Goal: Task Accomplishment & Management: Complete application form

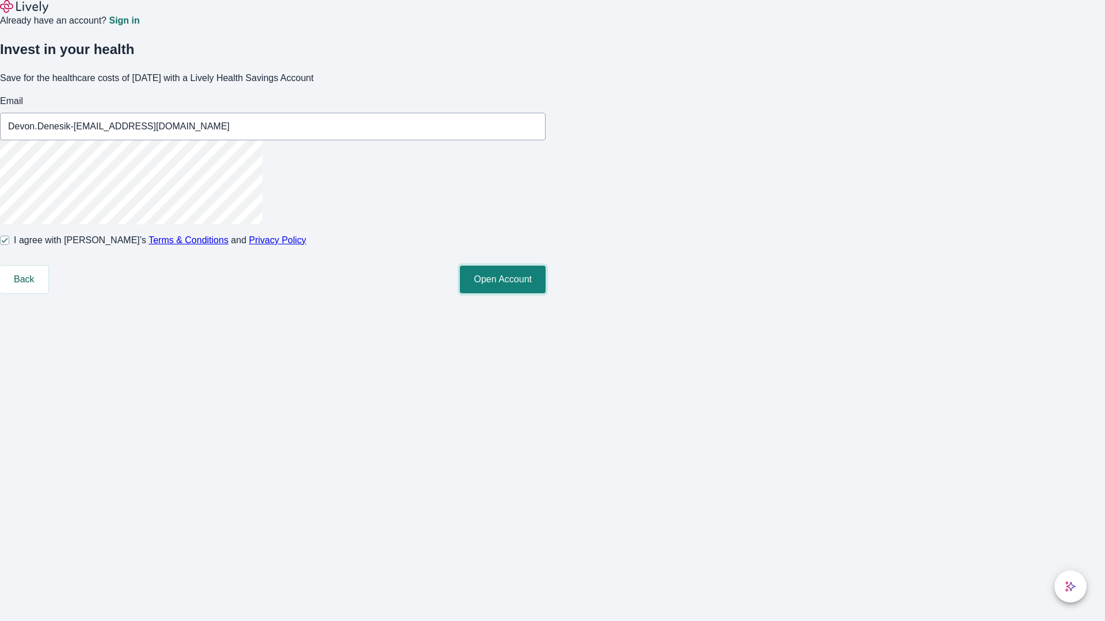
click at [545, 293] on button "Open Account" at bounding box center [503, 280] width 86 height 28
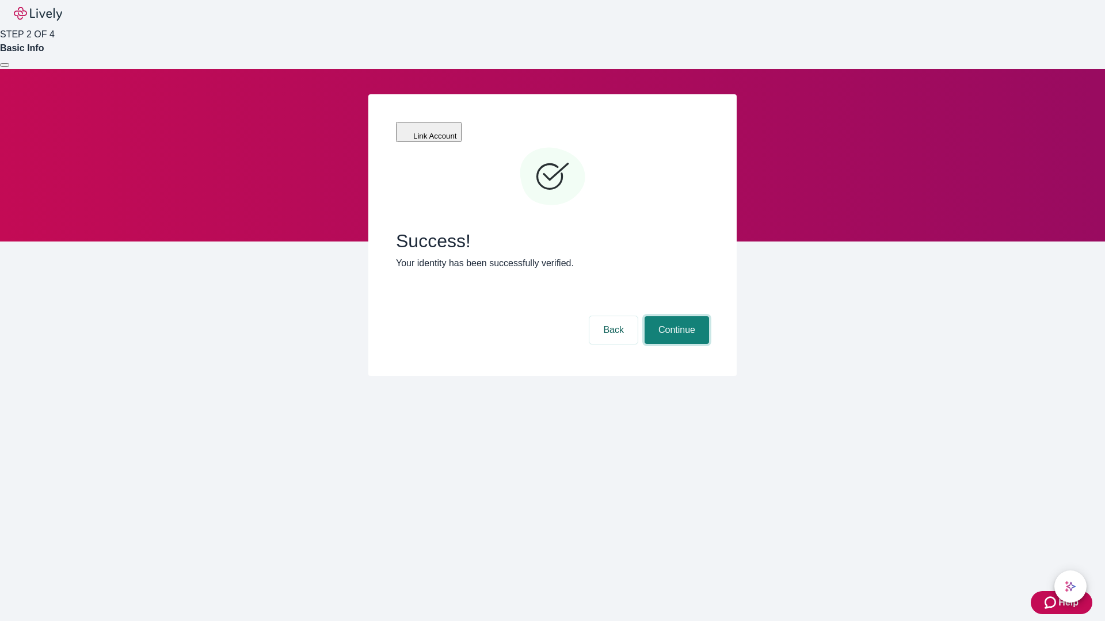
click at [675, 316] on button "Continue" at bounding box center [676, 330] width 64 height 28
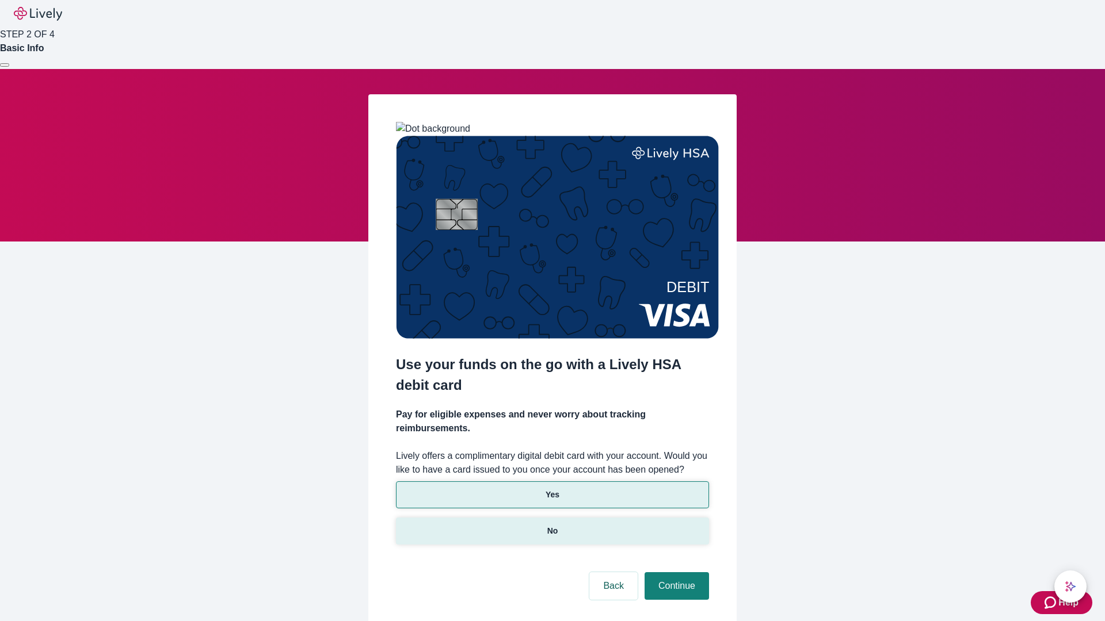
click at [552, 525] on p "No" at bounding box center [552, 531] width 11 height 12
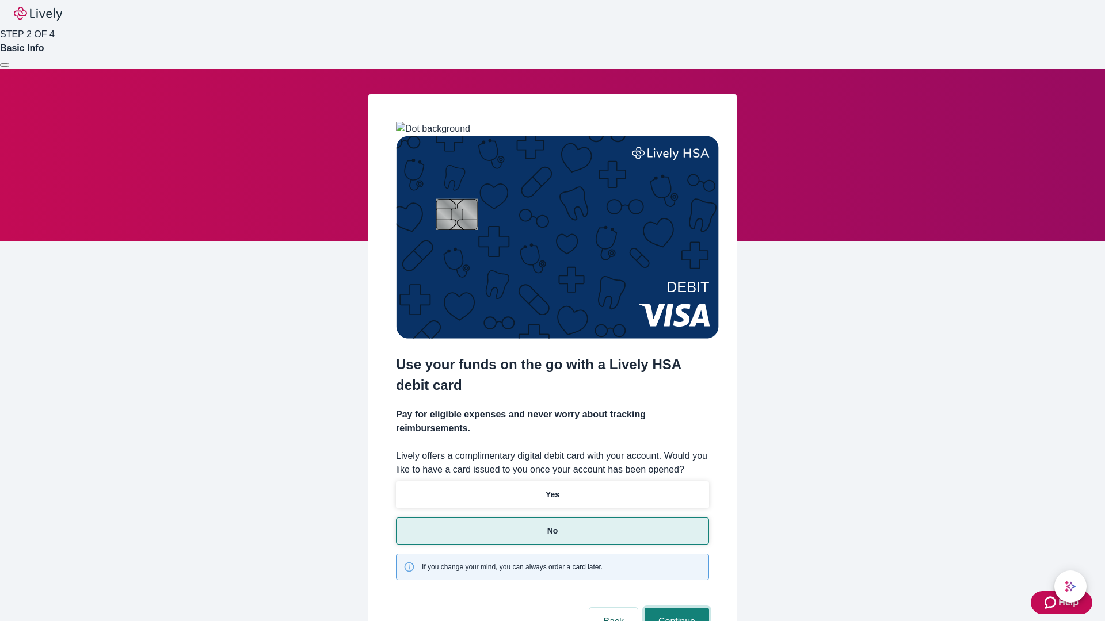
click at [675, 608] on button "Continue" at bounding box center [676, 622] width 64 height 28
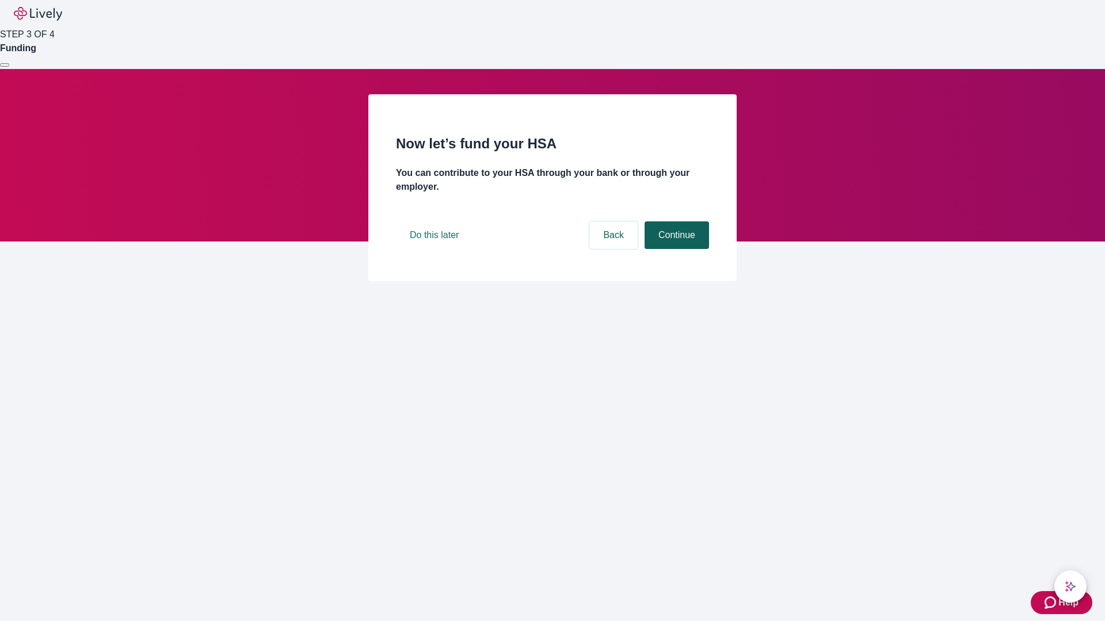
click at [675, 249] on button "Continue" at bounding box center [676, 236] width 64 height 28
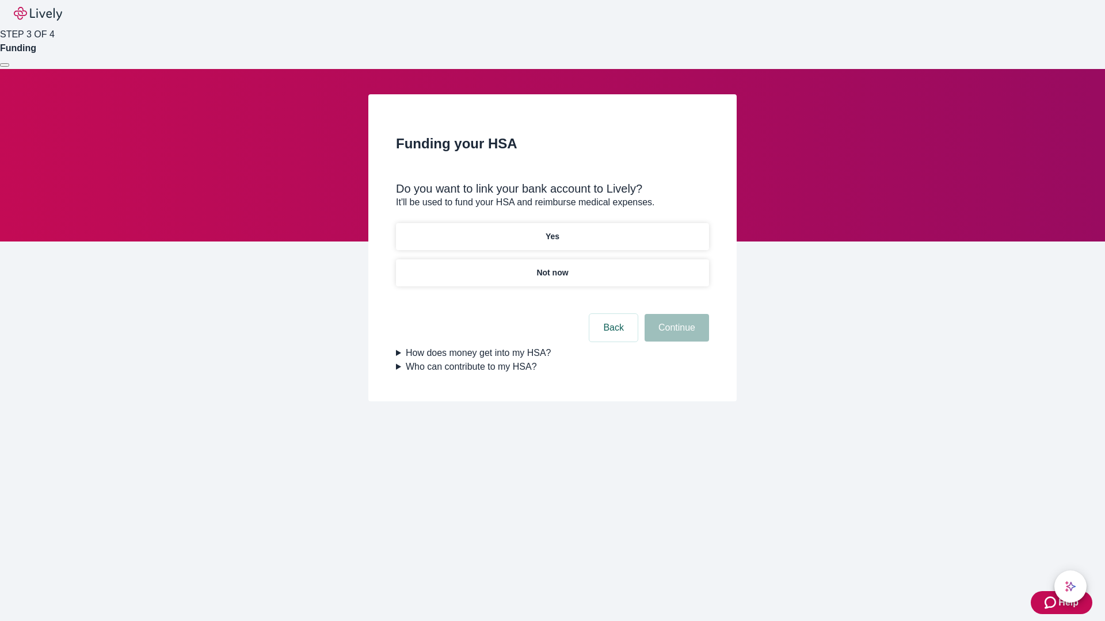
click at [552, 231] on p "Yes" at bounding box center [552, 237] width 14 height 12
click at [675, 314] on button "Continue" at bounding box center [676, 328] width 64 height 28
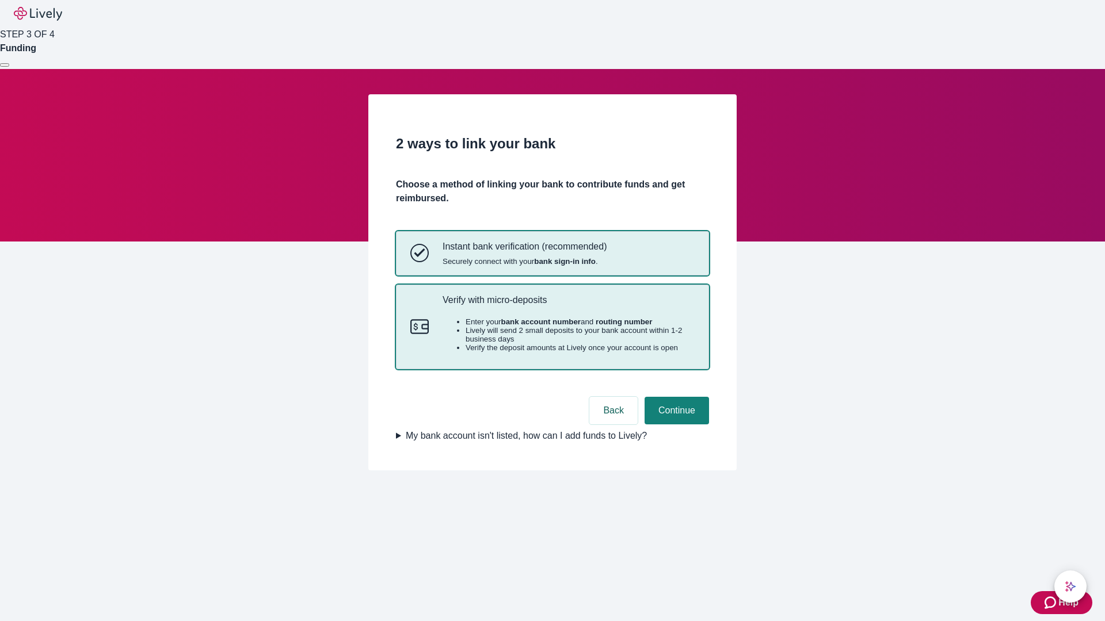
click at [568, 306] on p "Verify with micro-deposits" at bounding box center [568, 300] width 252 height 11
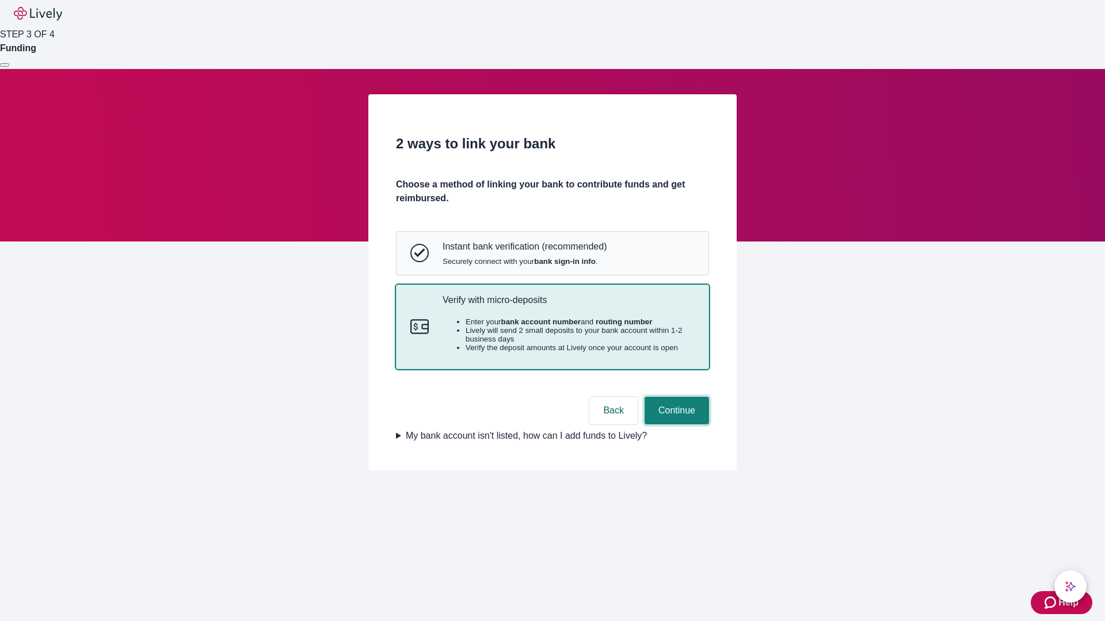
click at [675, 425] on button "Continue" at bounding box center [676, 411] width 64 height 28
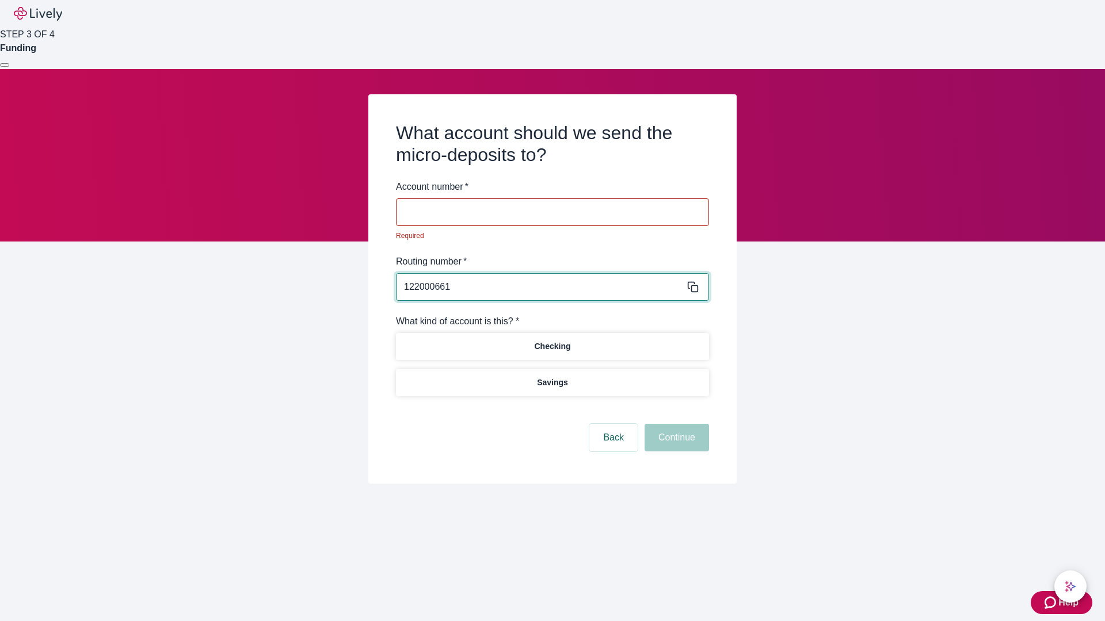
type input "122000661"
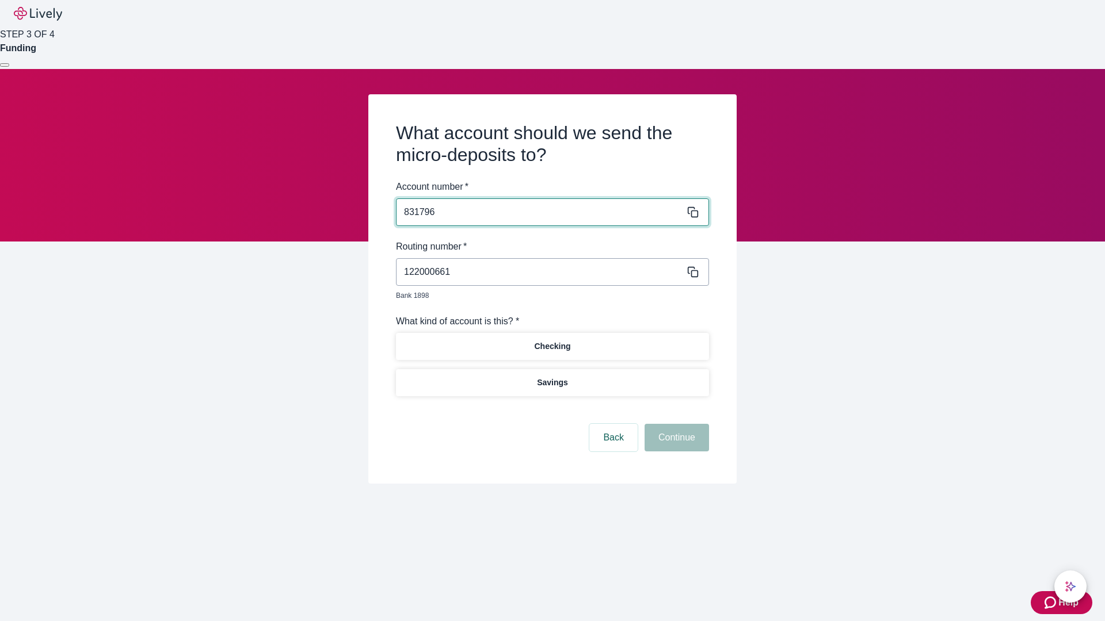
type input "831796"
click at [552, 341] on p "Checking" at bounding box center [552, 347] width 36 height 12
click at [675, 425] on button "Continue" at bounding box center [676, 438] width 64 height 28
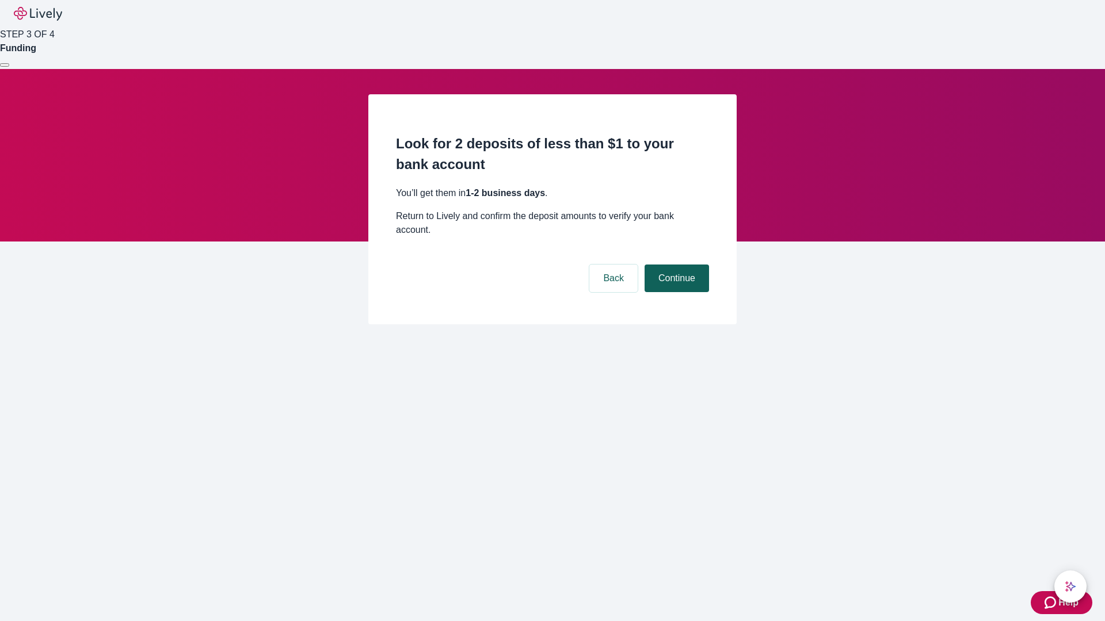
click at [675, 265] on button "Continue" at bounding box center [676, 279] width 64 height 28
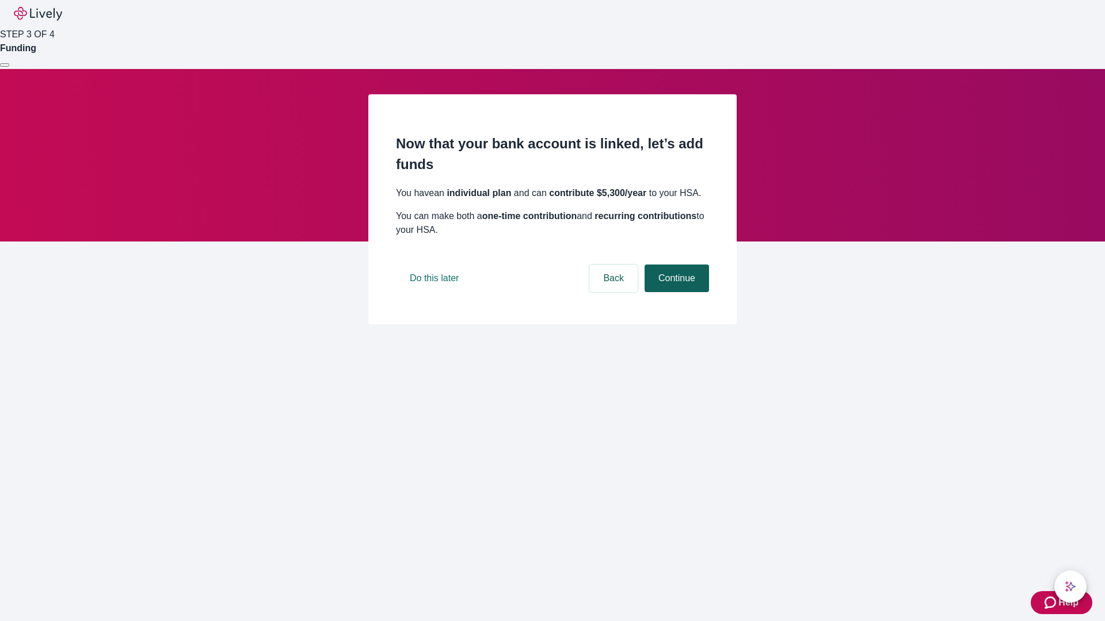
click at [675, 292] on button "Continue" at bounding box center [676, 279] width 64 height 28
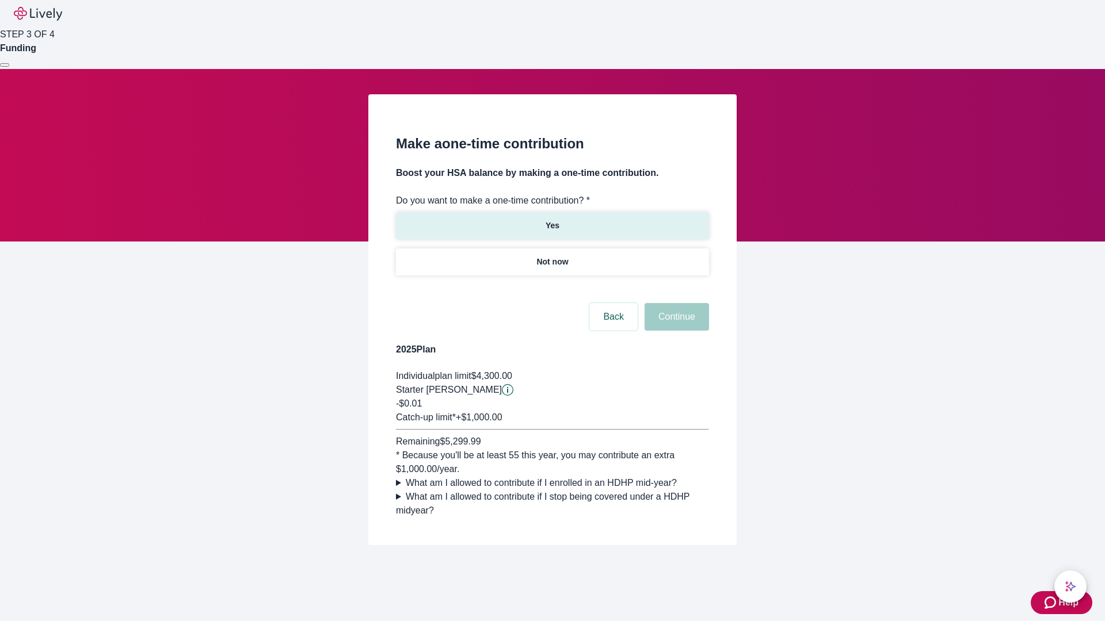
click at [552, 220] on p "Yes" at bounding box center [552, 226] width 14 height 12
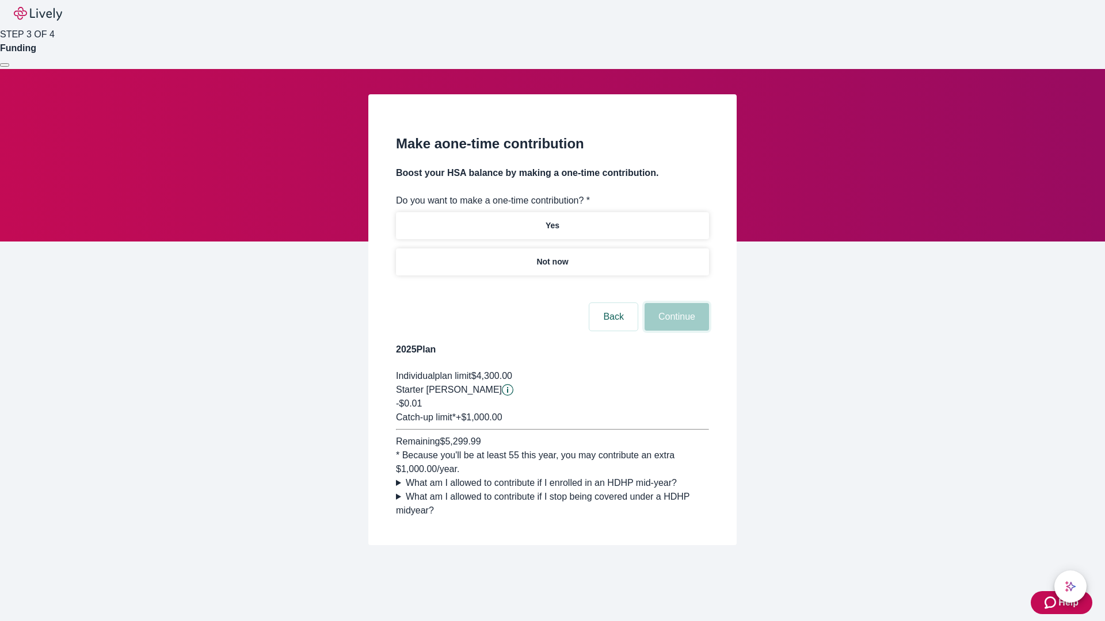
click at [675, 331] on button "Continue" at bounding box center [676, 317] width 64 height 28
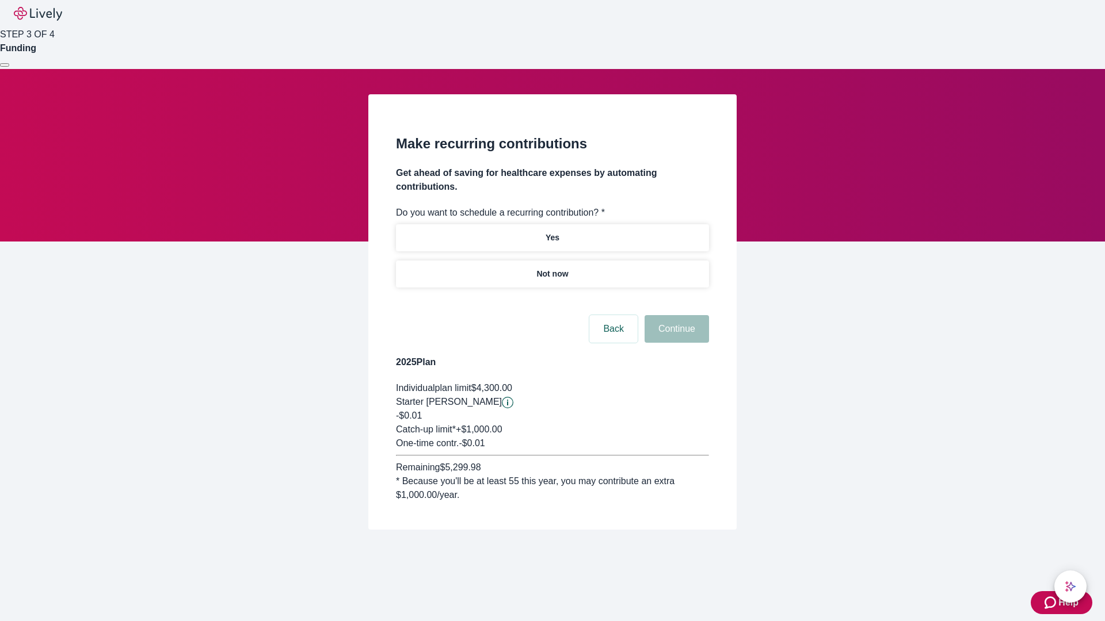
click at [552, 268] on p "Not now" at bounding box center [552, 274] width 32 height 12
click at [675, 315] on button "Continue" at bounding box center [676, 329] width 64 height 28
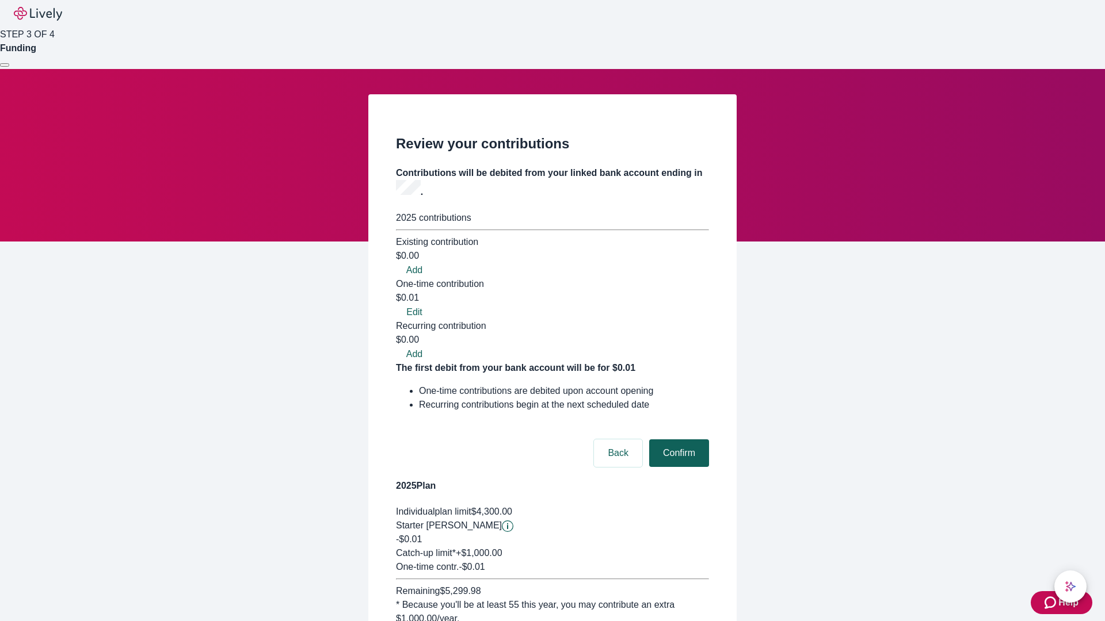
click at [677, 440] on button "Confirm" at bounding box center [679, 454] width 60 height 28
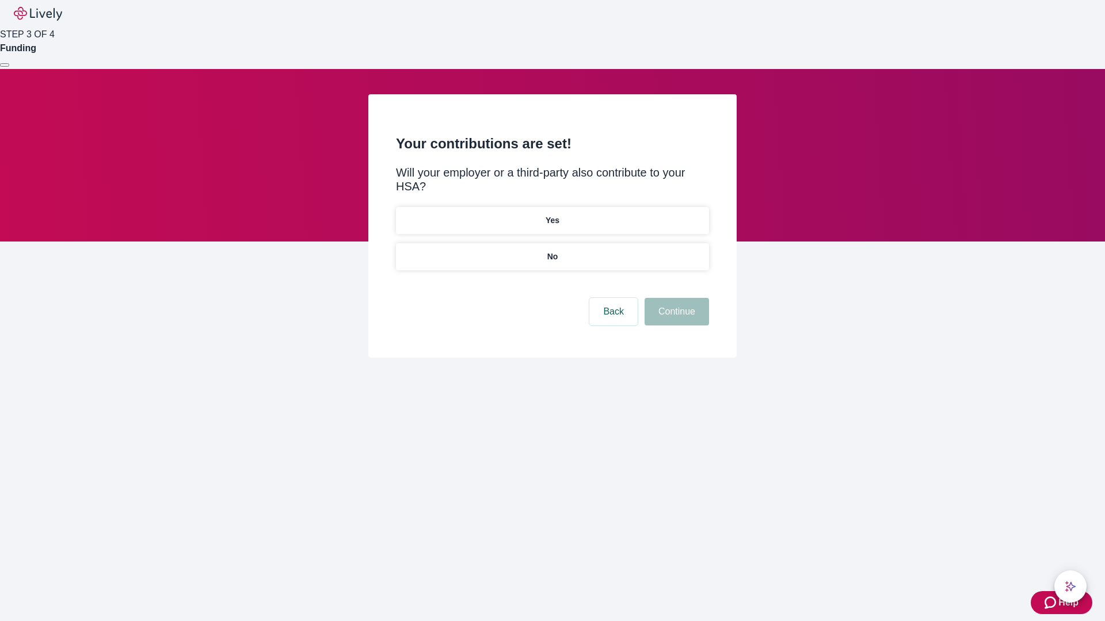
click at [552, 251] on p "No" at bounding box center [552, 257] width 11 height 12
click at [675, 298] on button "Continue" at bounding box center [676, 312] width 64 height 28
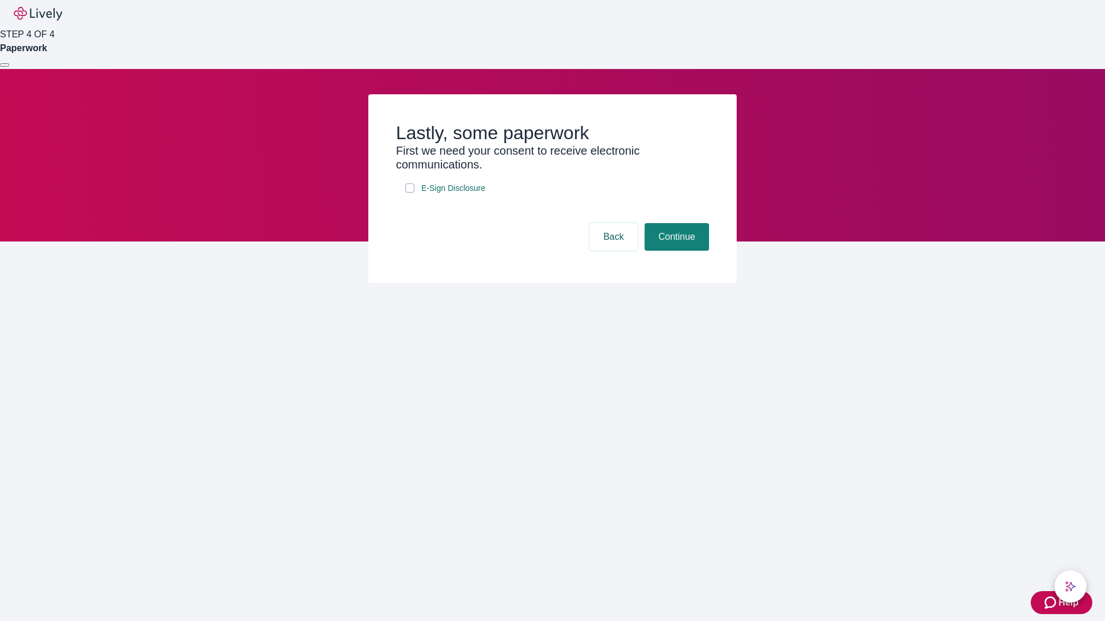
click at [410, 193] on input "E-Sign Disclosure" at bounding box center [409, 188] width 9 height 9
checkbox input "true"
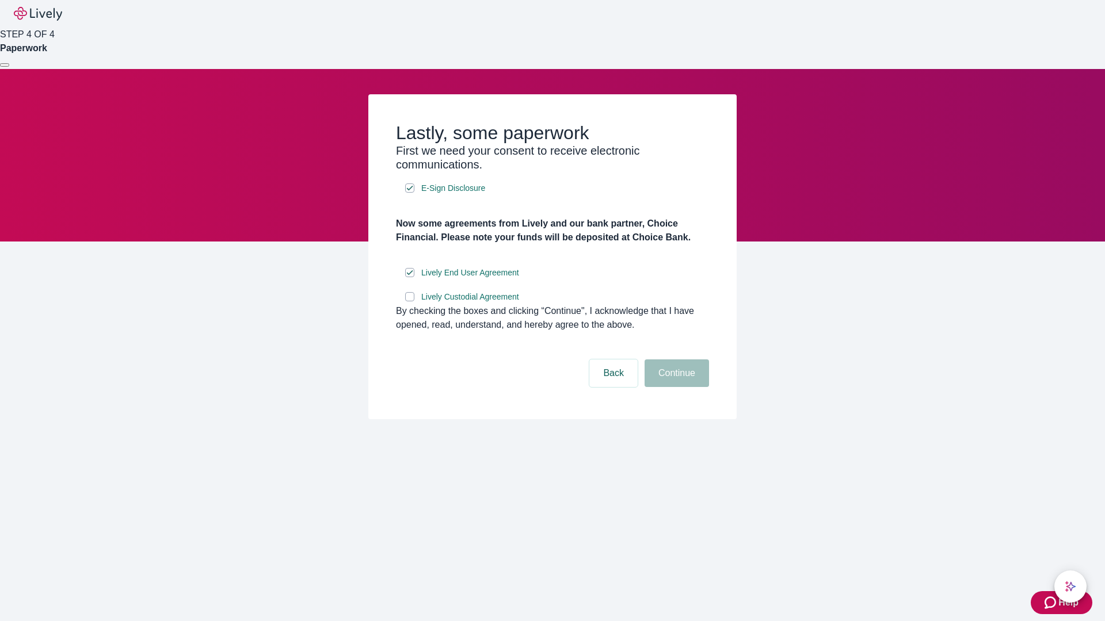
click at [410, 302] on input "Lively Custodial Agreement" at bounding box center [409, 296] width 9 height 9
checkbox input "true"
click at [675, 387] on button "Continue" at bounding box center [676, 374] width 64 height 28
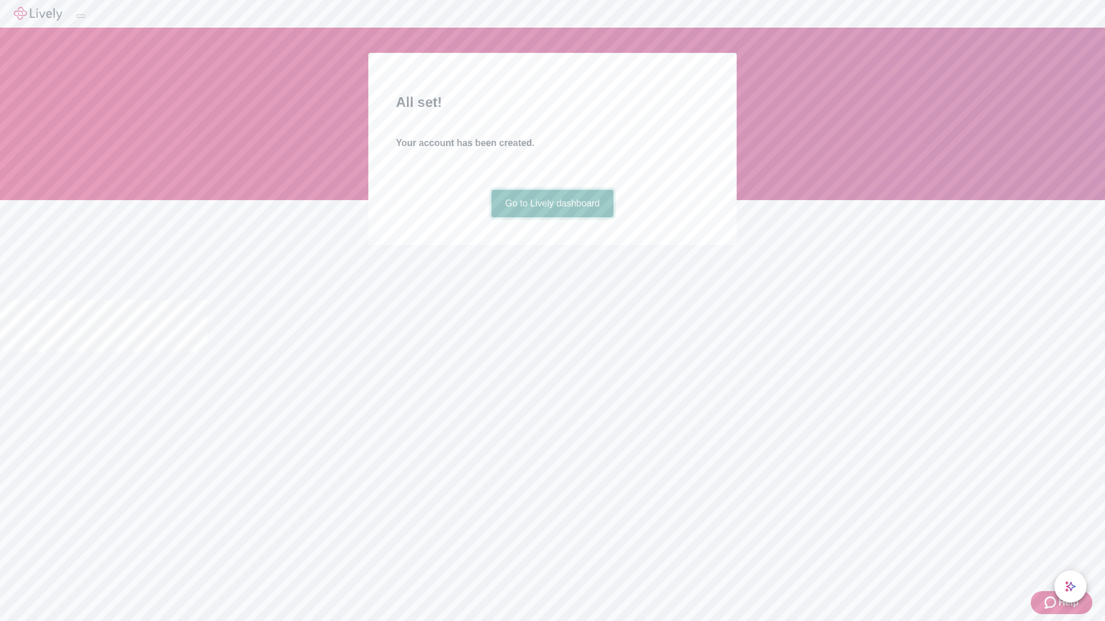
click at [552, 218] on link "Go to Lively dashboard" at bounding box center [552, 204] width 123 height 28
